Goal: Information Seeking & Learning: Learn about a topic

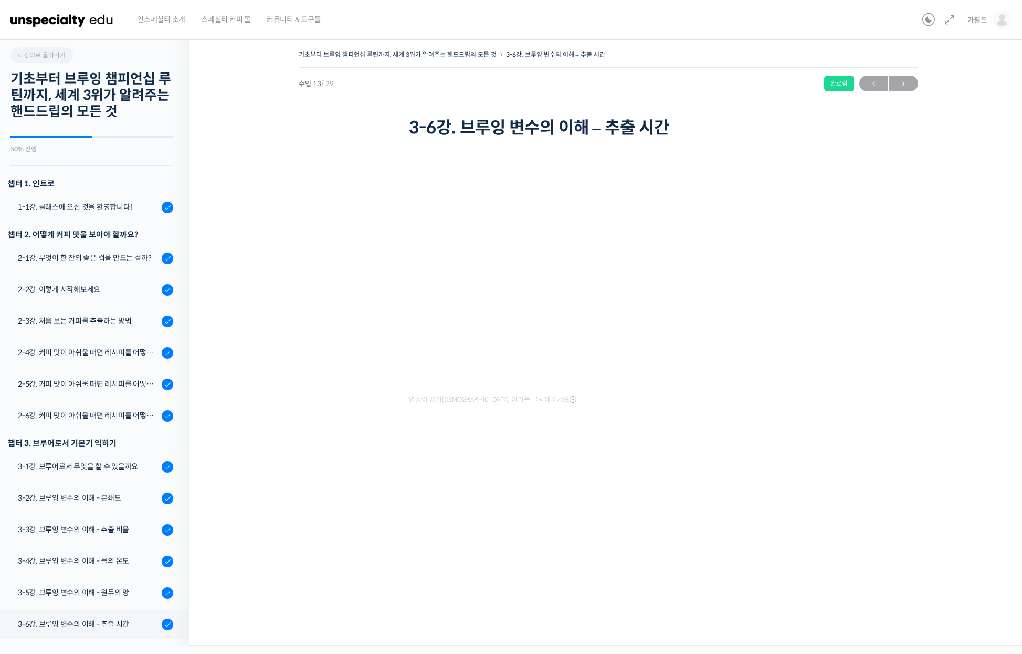
scroll to position [413, 0]
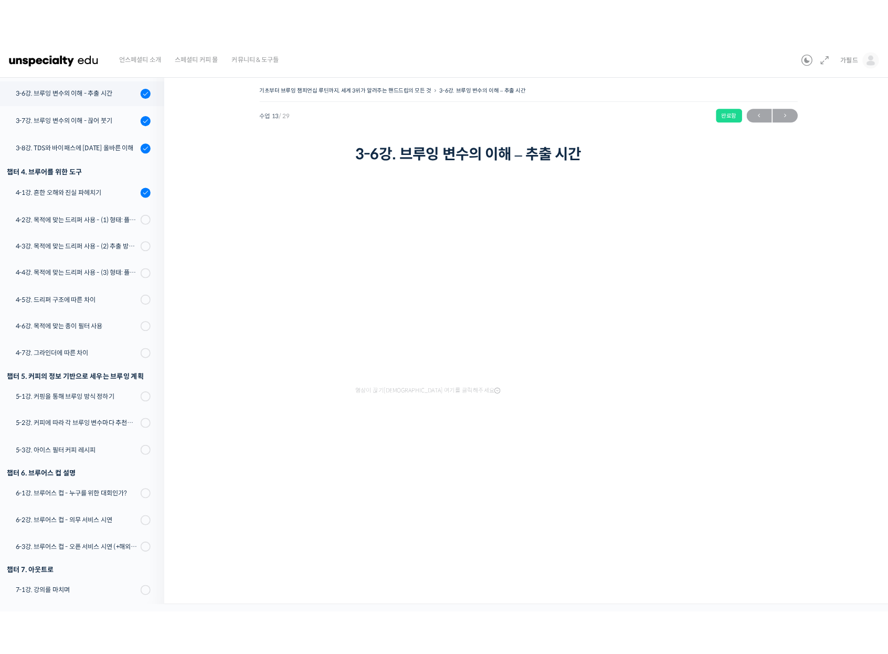
scroll to position [570, 0]
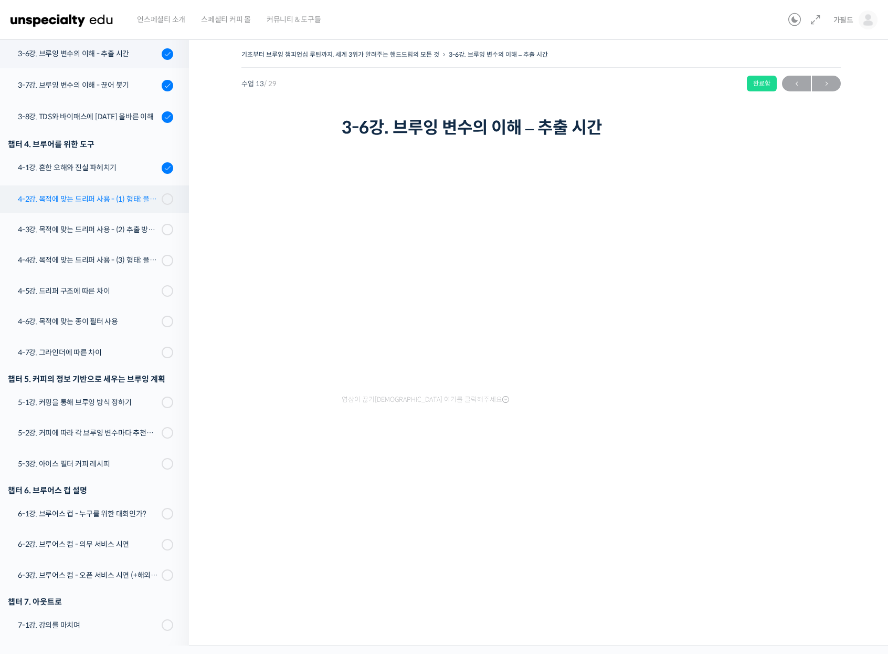
click at [79, 198] on div "4-2강. 목적에 맞는 드리퍼 사용 - (1) 형태: 플랫 베드, 코니컬" at bounding box center [88, 199] width 141 height 12
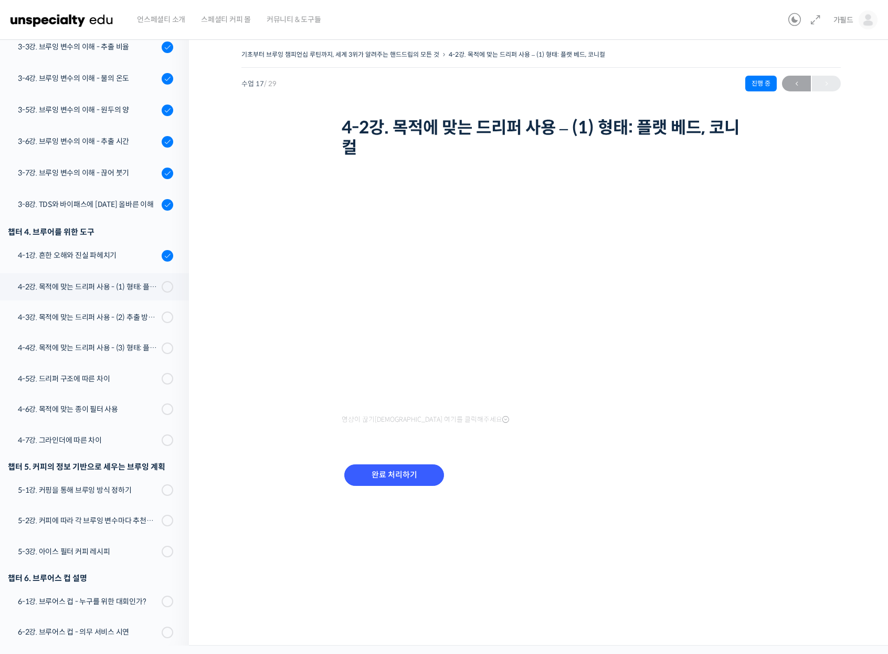
scroll to position [434, 0]
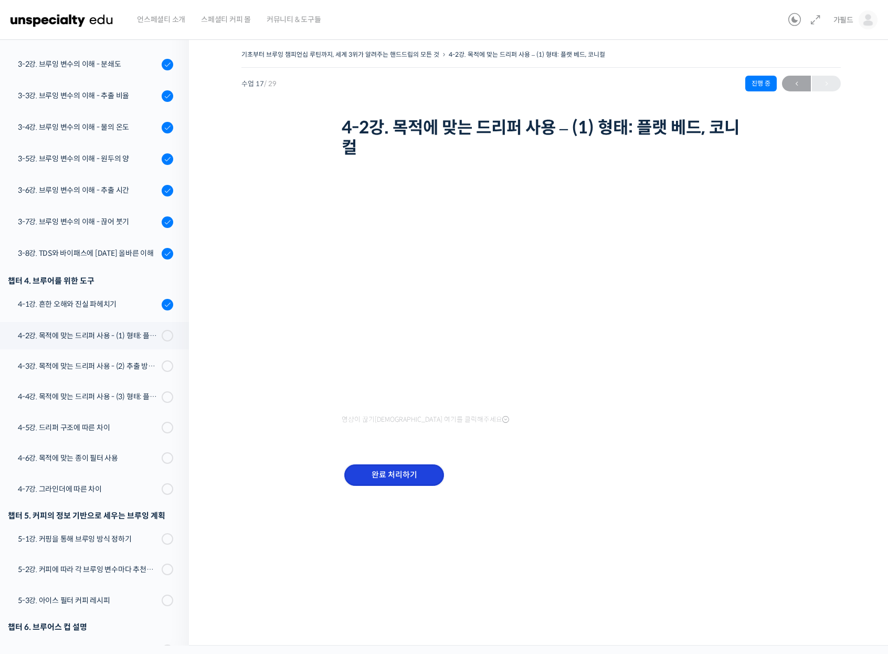
click at [397, 482] on input "완료 처리하기" at bounding box center [394, 475] width 100 height 22
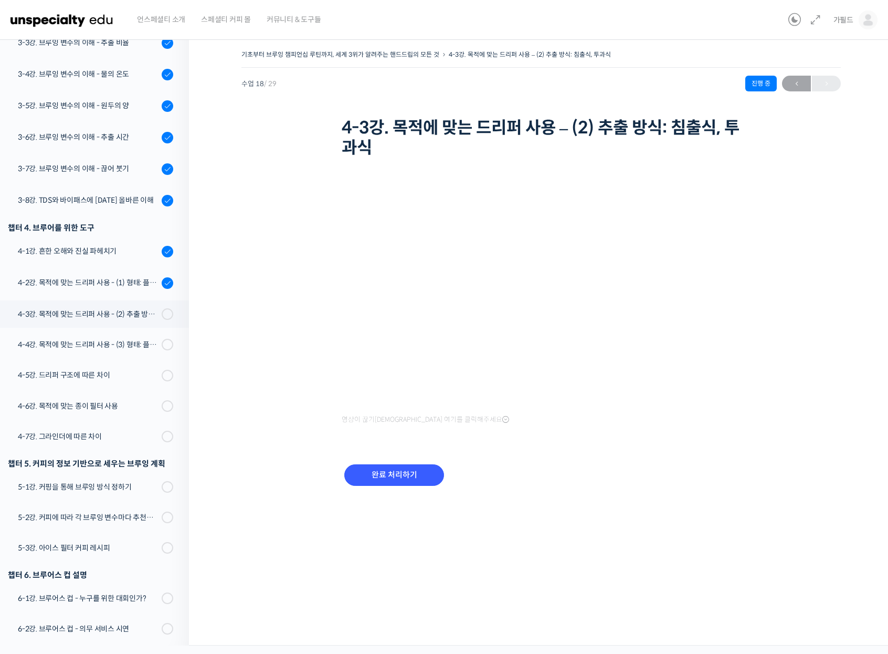
scroll to position [329, 0]
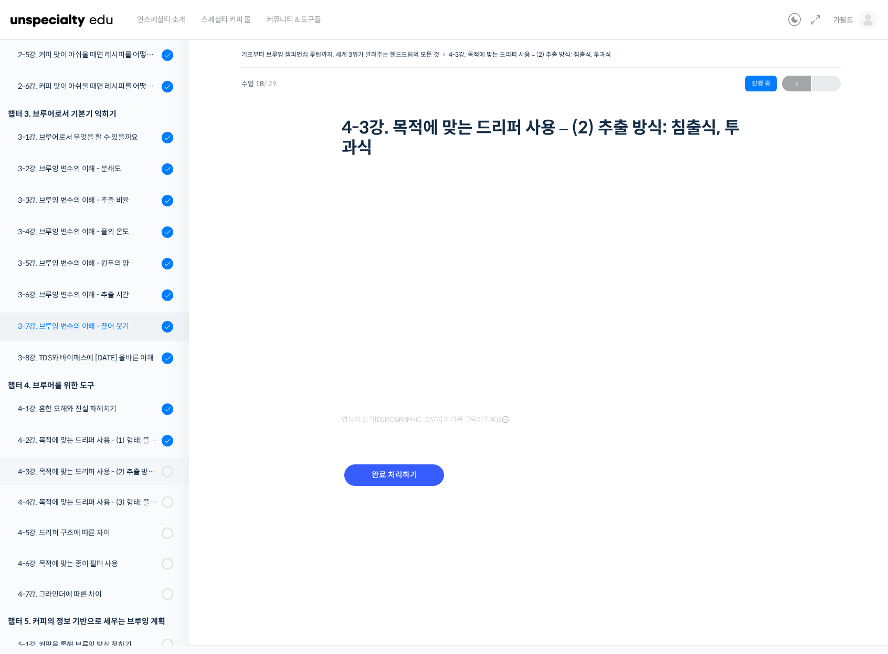
click at [105, 320] on link "3-7강. 브루잉 변수의 이해 - 끊어 붓기" at bounding box center [92, 326] width 194 height 28
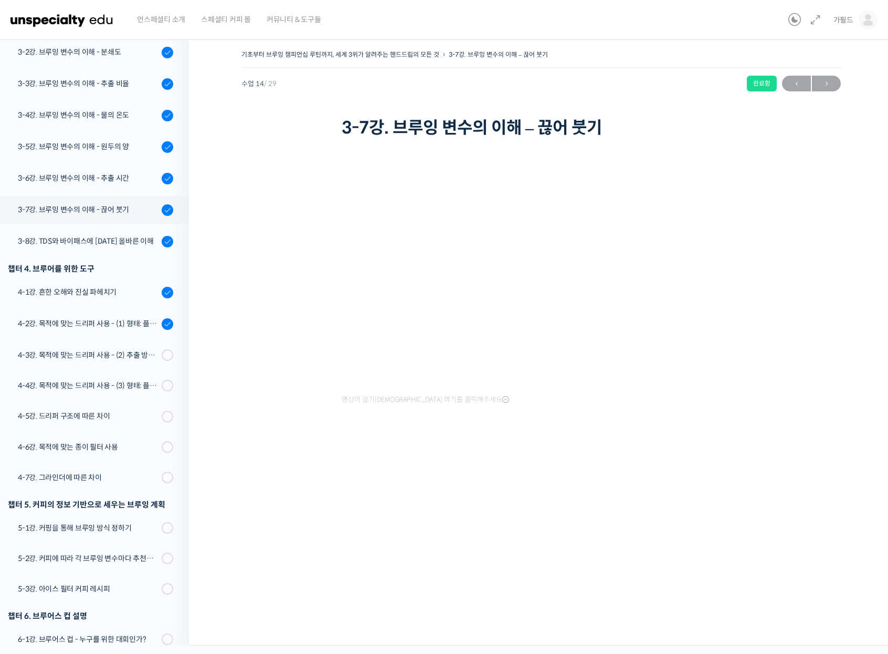
scroll to position [444, 0]
